Goal: Obtain resource: Download file/media

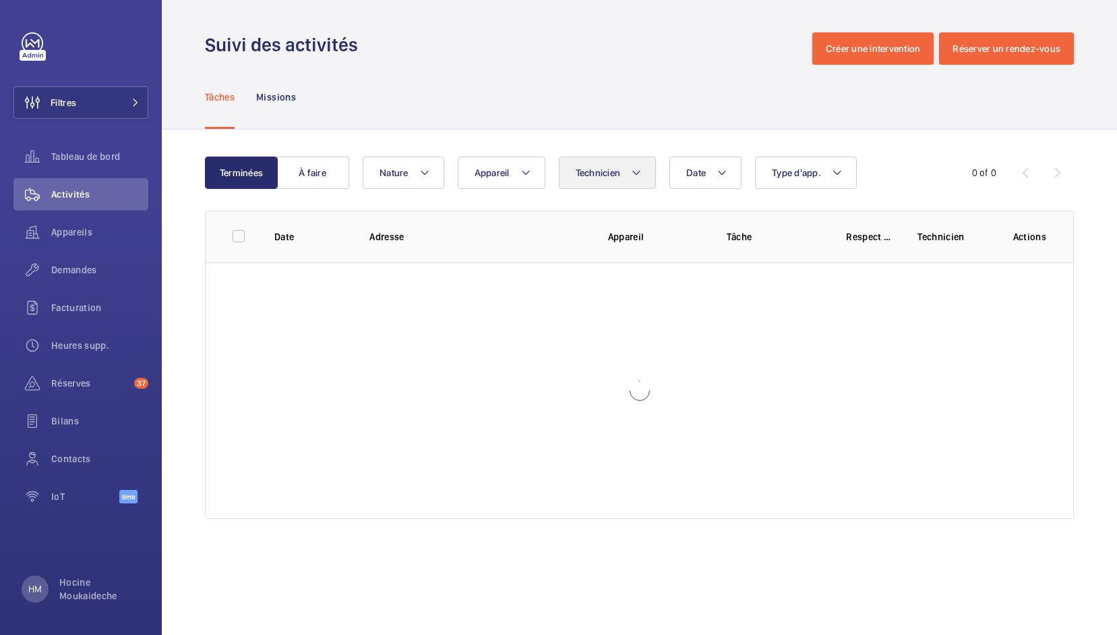
click at [646, 179] on button "Technicien" at bounding box center [608, 172] width 98 height 32
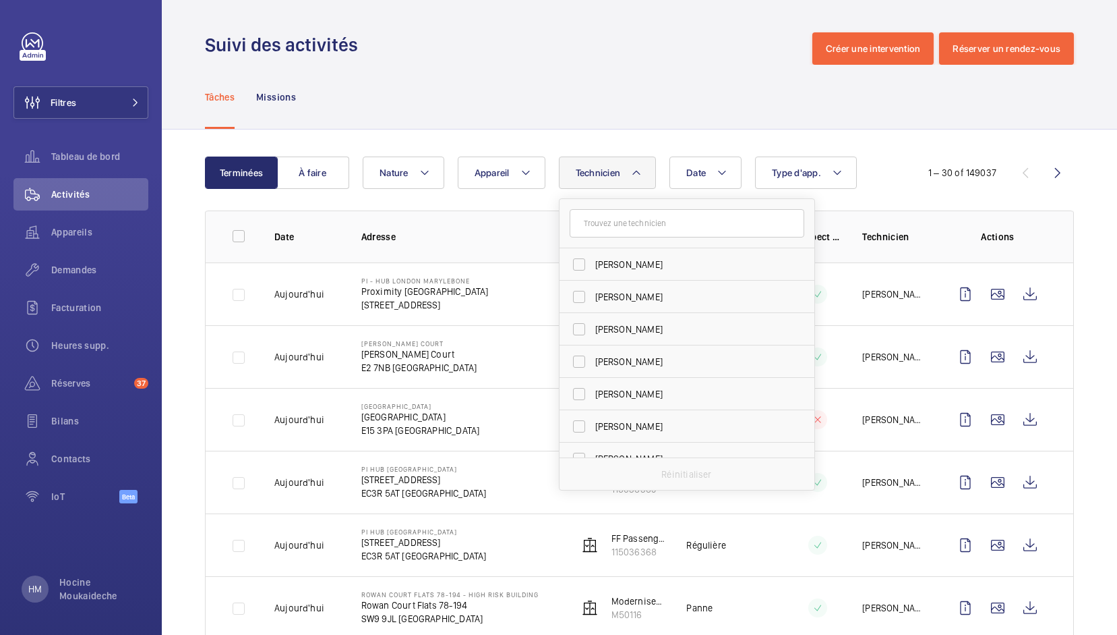
click at [653, 216] on input "text" at bounding box center [687, 223] width 235 height 28
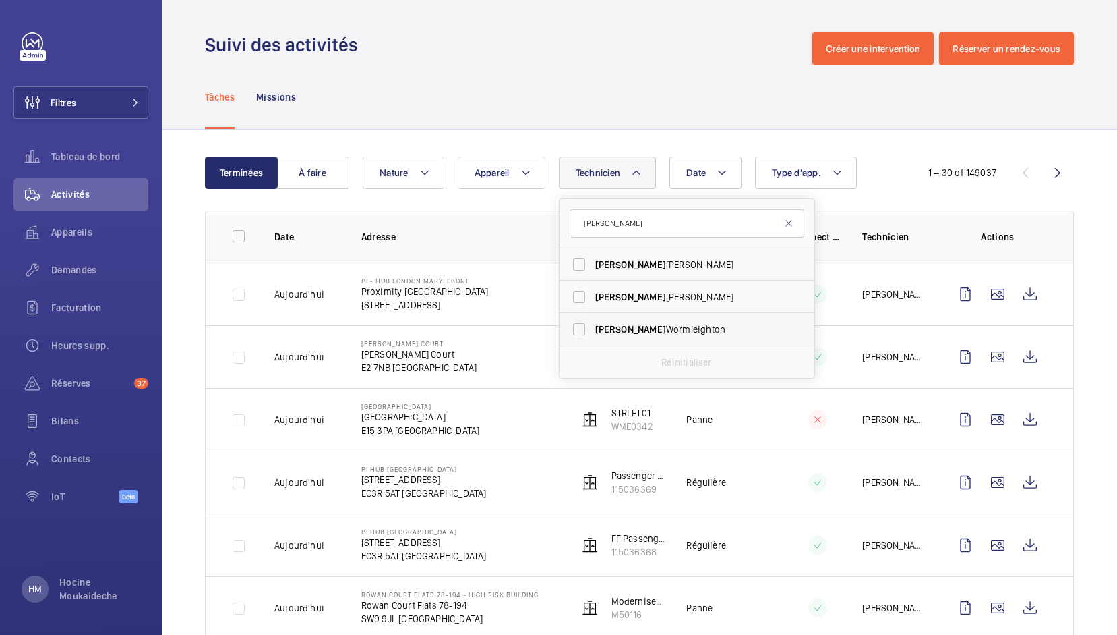
type input "[PERSON_NAME]"
click at [590, 323] on label "[PERSON_NAME]" at bounding box center [677, 329] width 235 height 32
click at [590, 323] on input "[PERSON_NAME]" at bounding box center [579, 329] width 27 height 27
checkbox input "true"
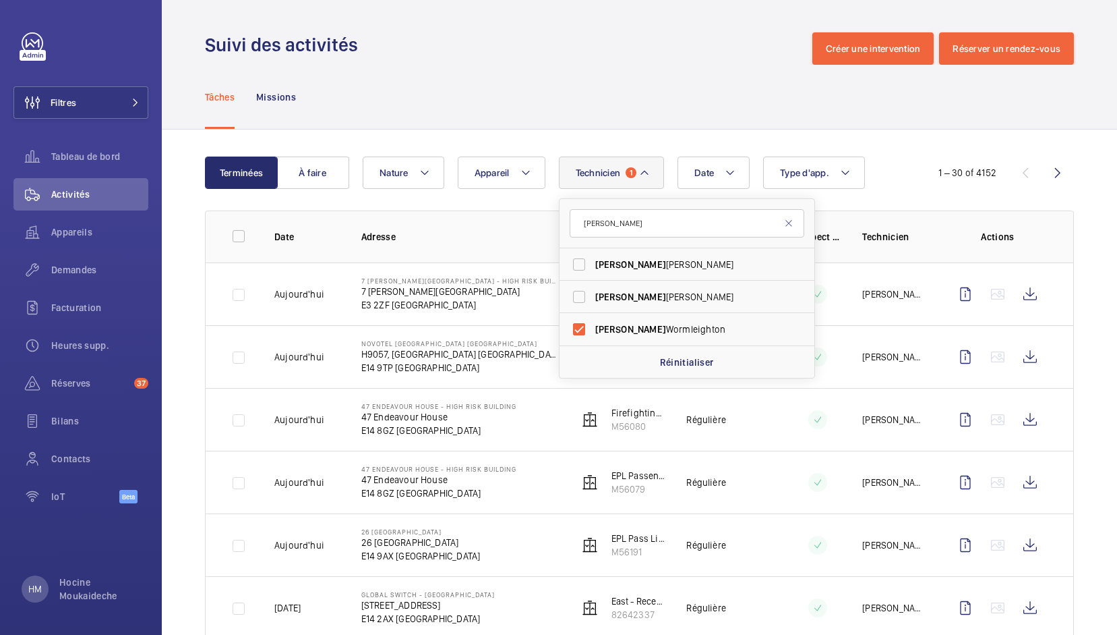
click at [739, 116] on div "Tâches Missions" at bounding box center [639, 97] width 869 height 64
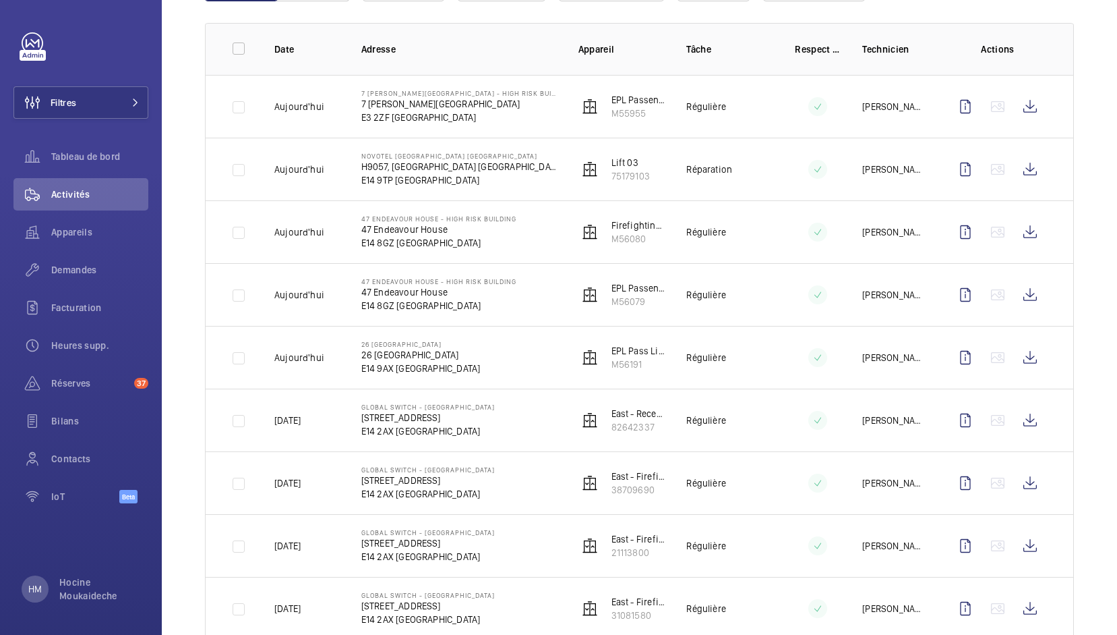
scroll to position [152, 0]
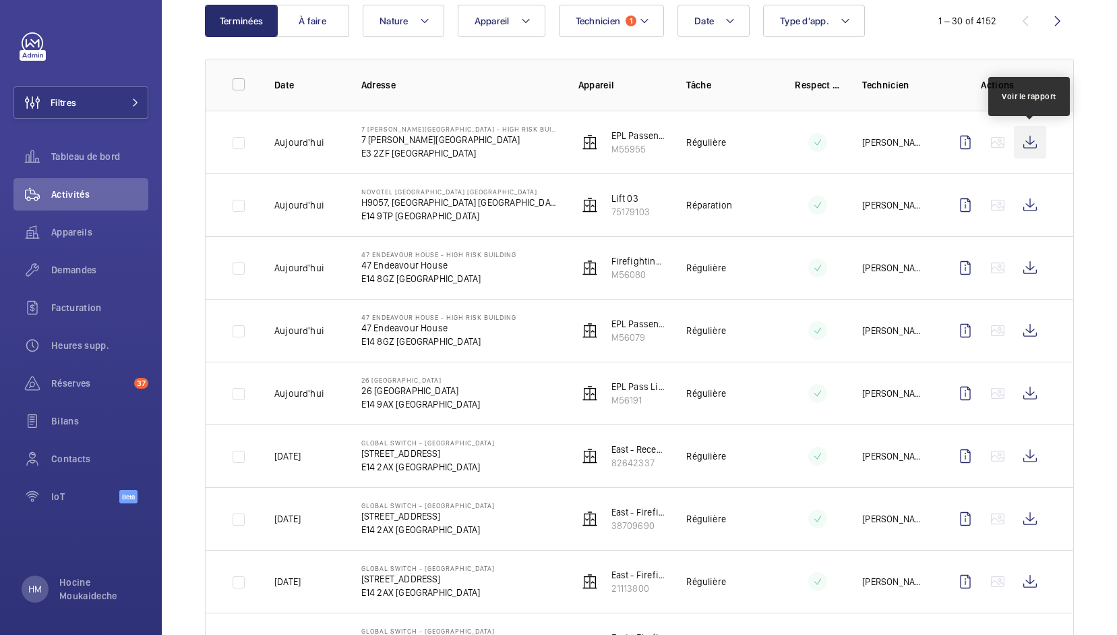
click at [1035, 138] on wm-front-icon-button at bounding box center [1030, 142] width 32 height 32
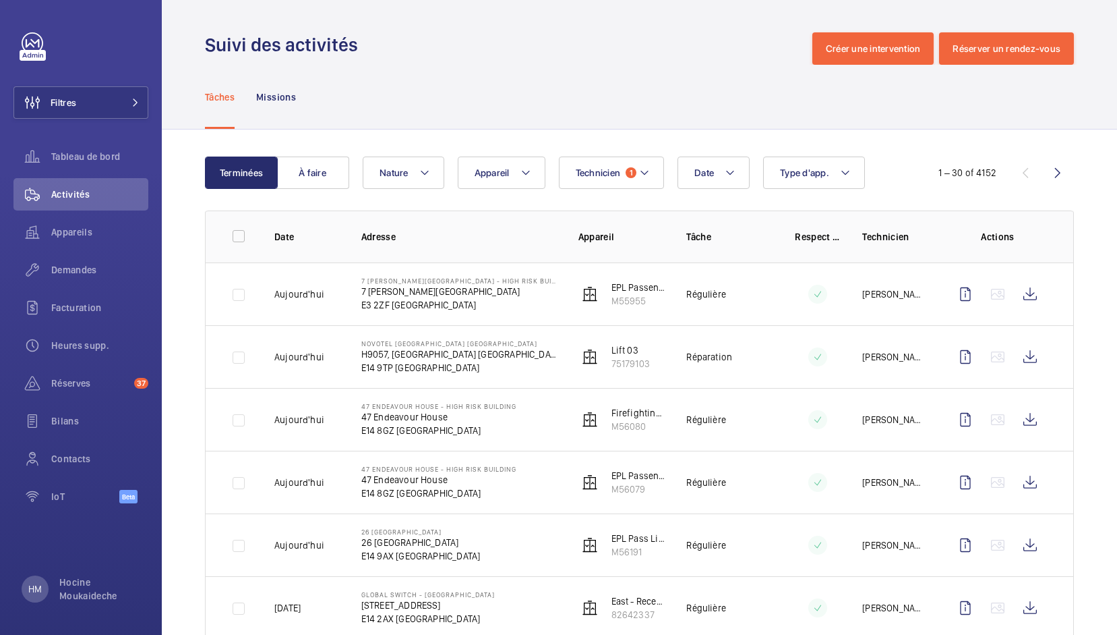
scroll to position [0, 0]
click at [641, 174] on mat-icon at bounding box center [644, 173] width 11 height 16
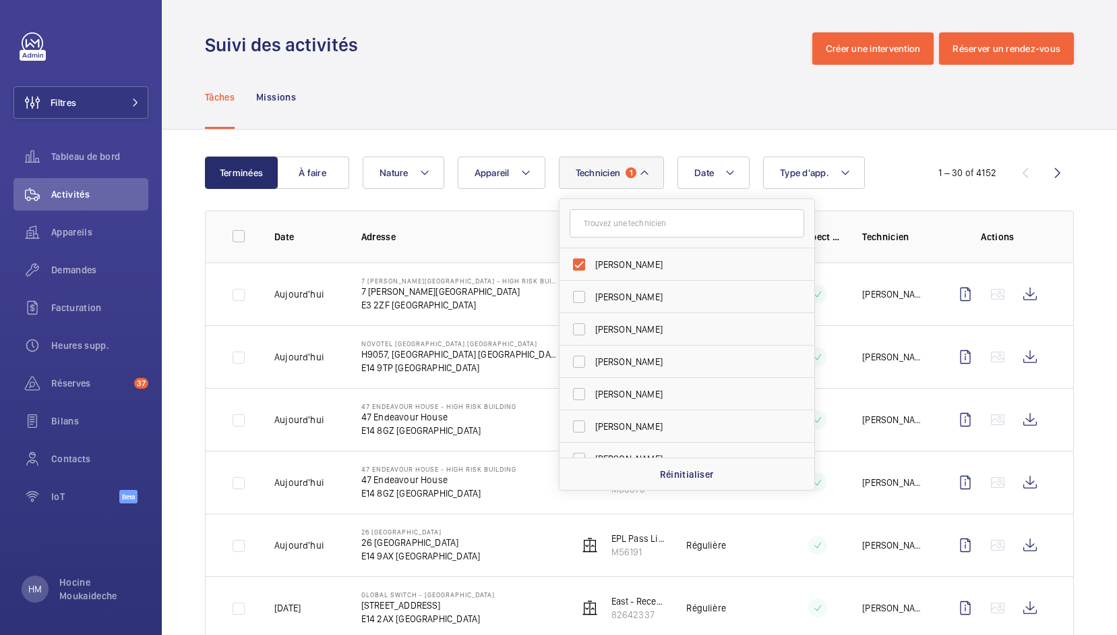
click at [582, 256] on label "[PERSON_NAME]" at bounding box center [677, 264] width 235 height 32
click at [582, 256] on input "[PERSON_NAME]" at bounding box center [579, 264] width 27 height 27
checkbox input "false"
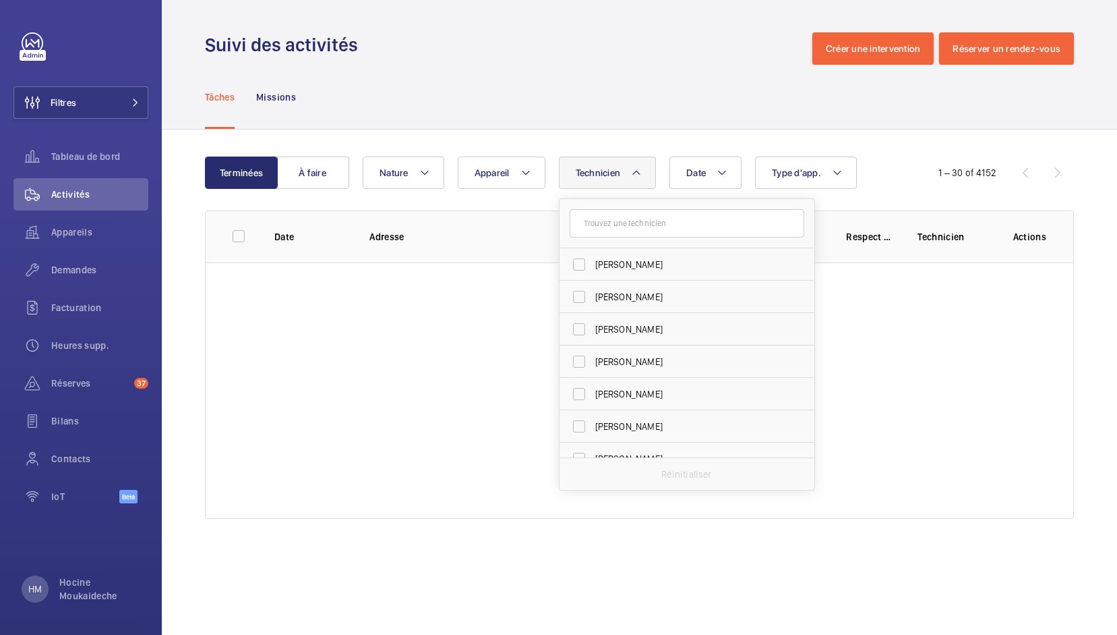
scroll to position [3569, 0]
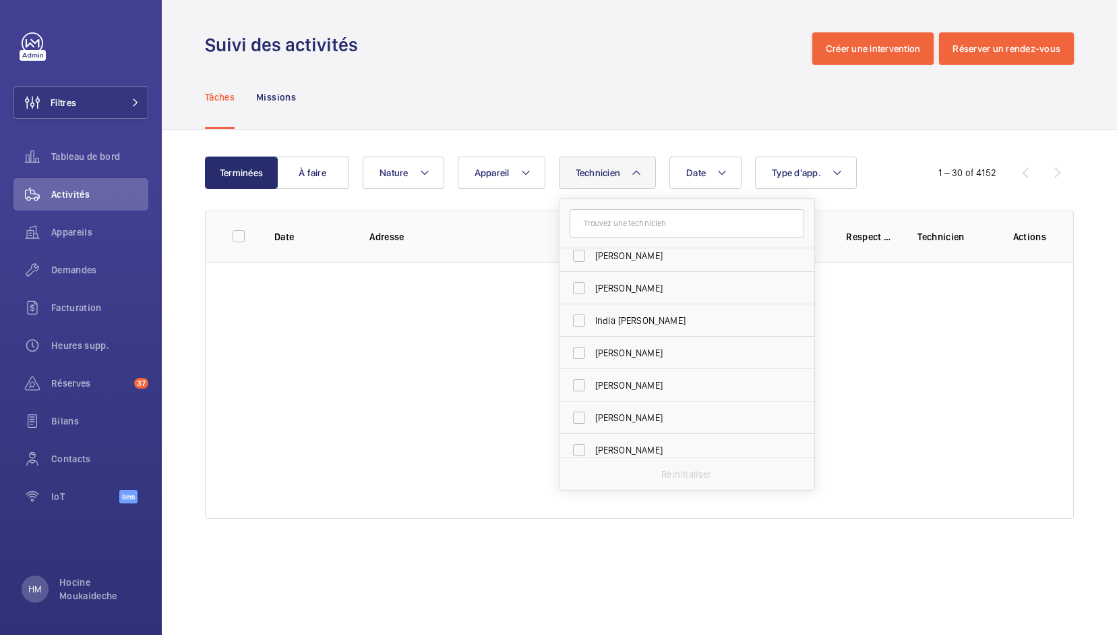
click at [659, 136] on div "Terminées À faire Date Technicien [PERSON_NAME] [PERSON_NAME] [PERSON_NAME] [PE…" at bounding box center [640, 339] width 956 height 421
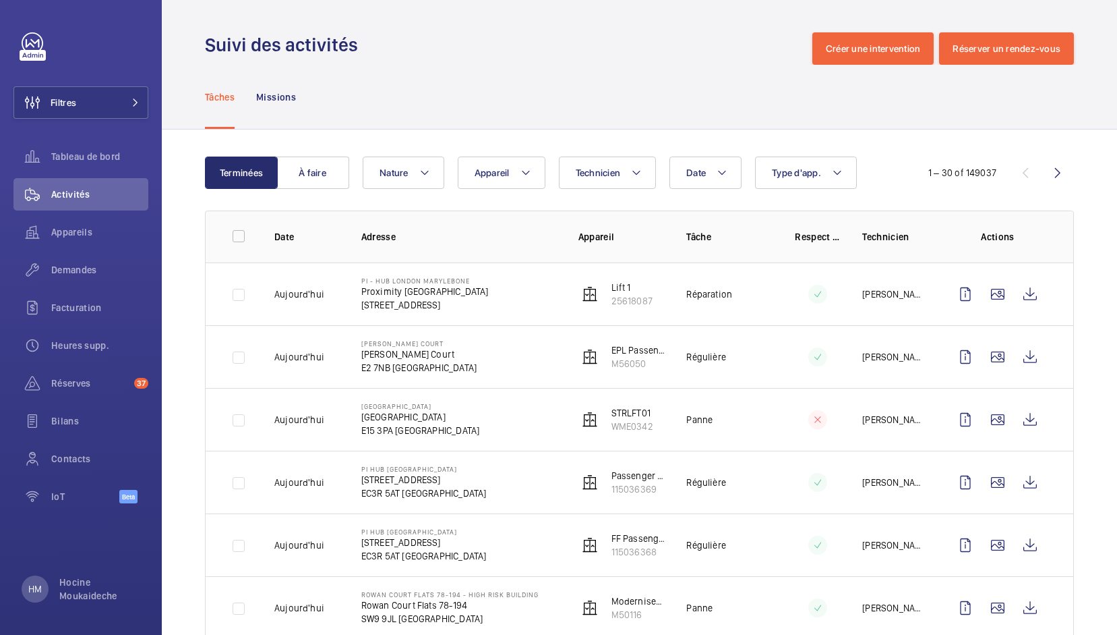
scroll to position [0, 0]
click at [1061, 169] on wm-front-icon-button at bounding box center [1058, 172] width 32 height 32
